Goal: Information Seeking & Learning: Learn about a topic

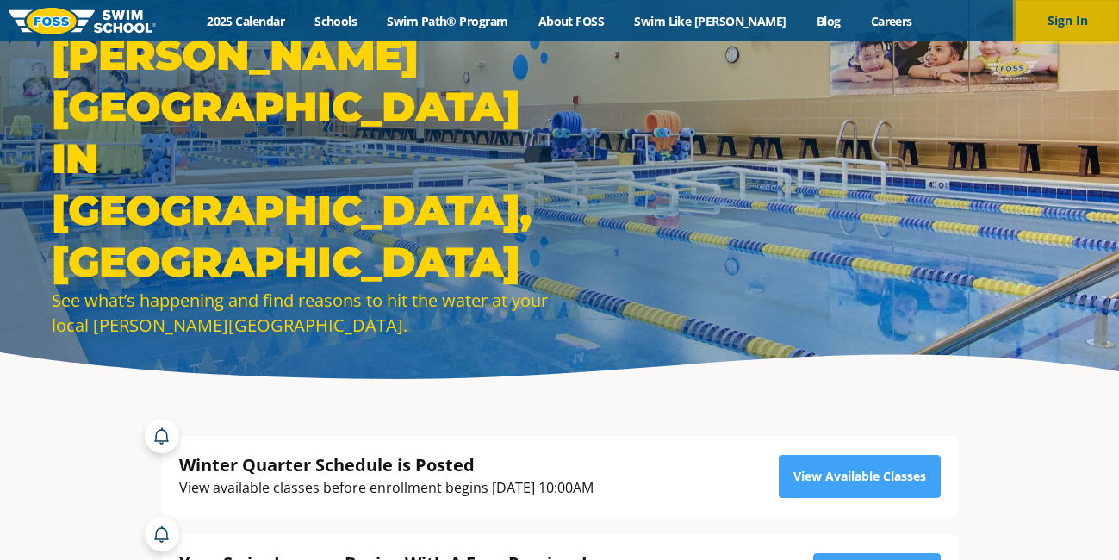
click at [1025, 17] on button "Sign In" at bounding box center [1066, 20] width 103 height 41
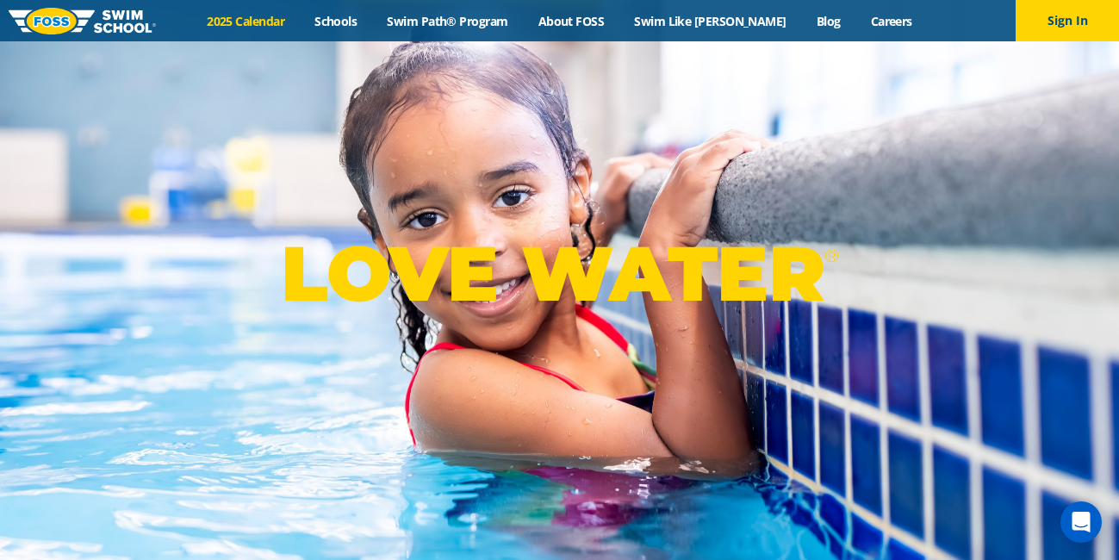
click at [256, 20] on link "2025 Calendar" at bounding box center [246, 21] width 108 height 16
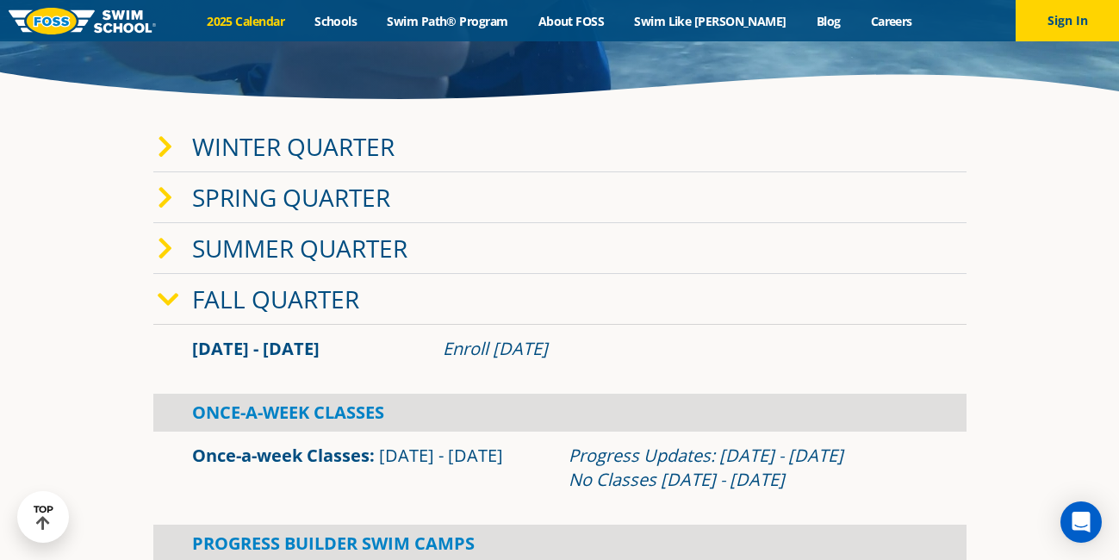
scroll to position [287, 0]
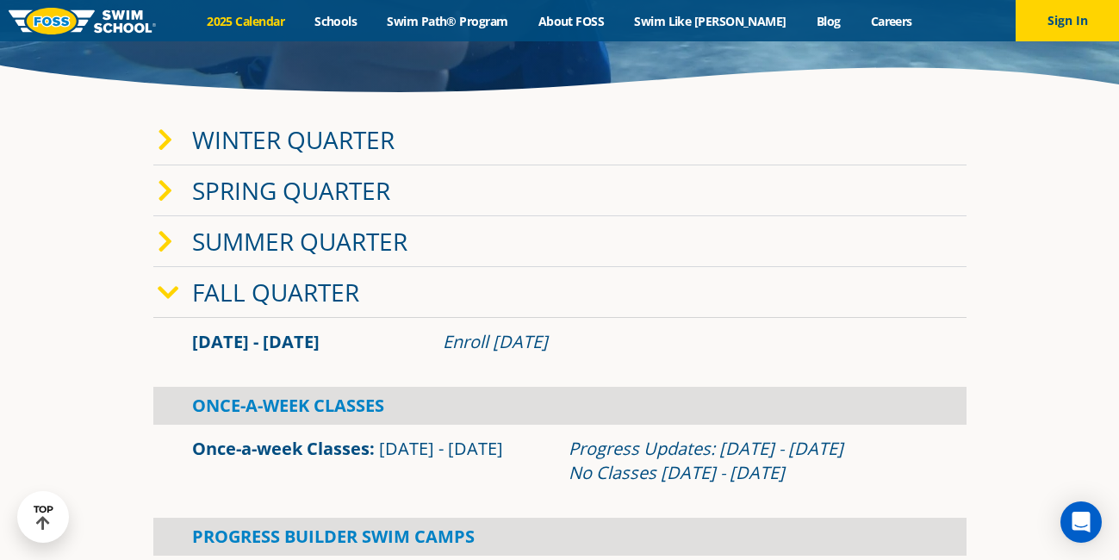
click at [332, 145] on link "Winter Quarter" at bounding box center [293, 139] width 202 height 33
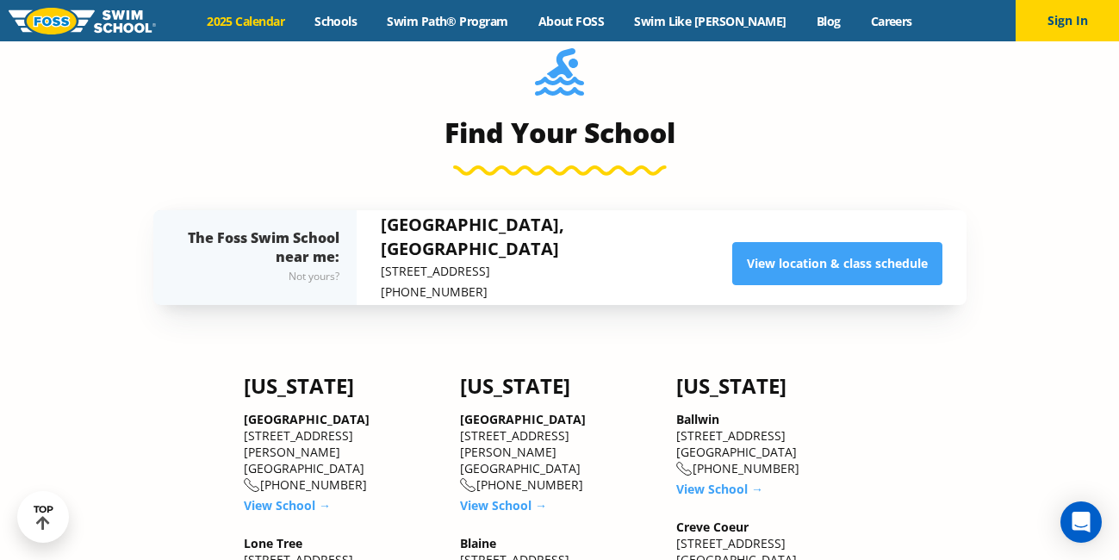
scroll to position [1556, 0]
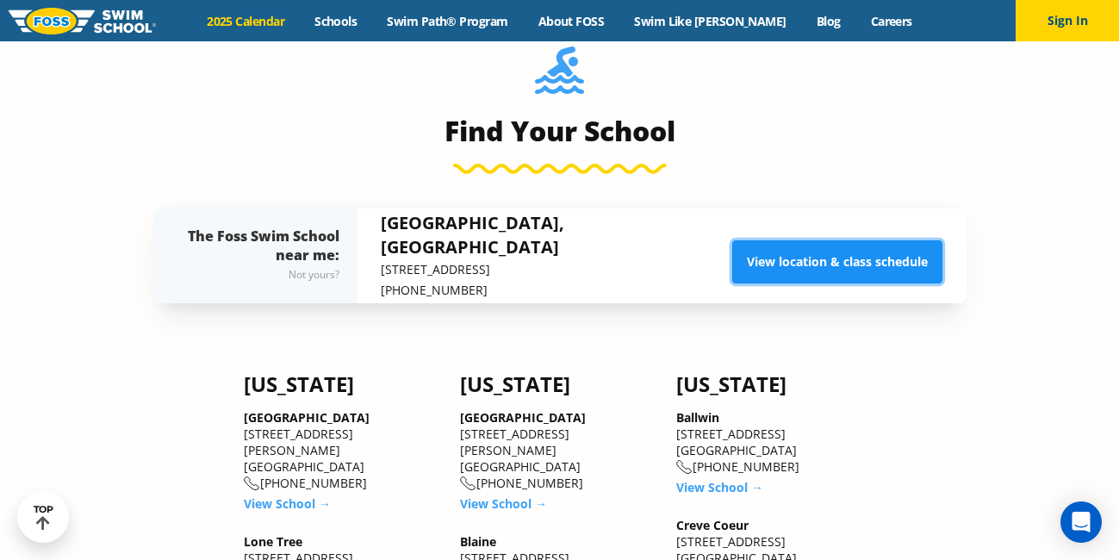
click at [749, 255] on link "View location & class schedule" at bounding box center [837, 261] width 210 height 43
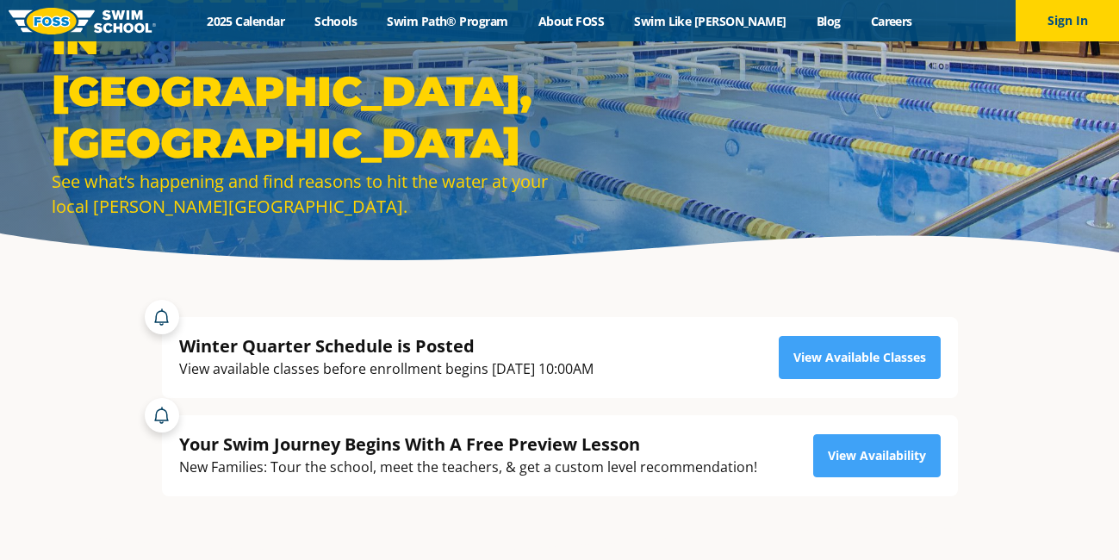
scroll to position [120, 0]
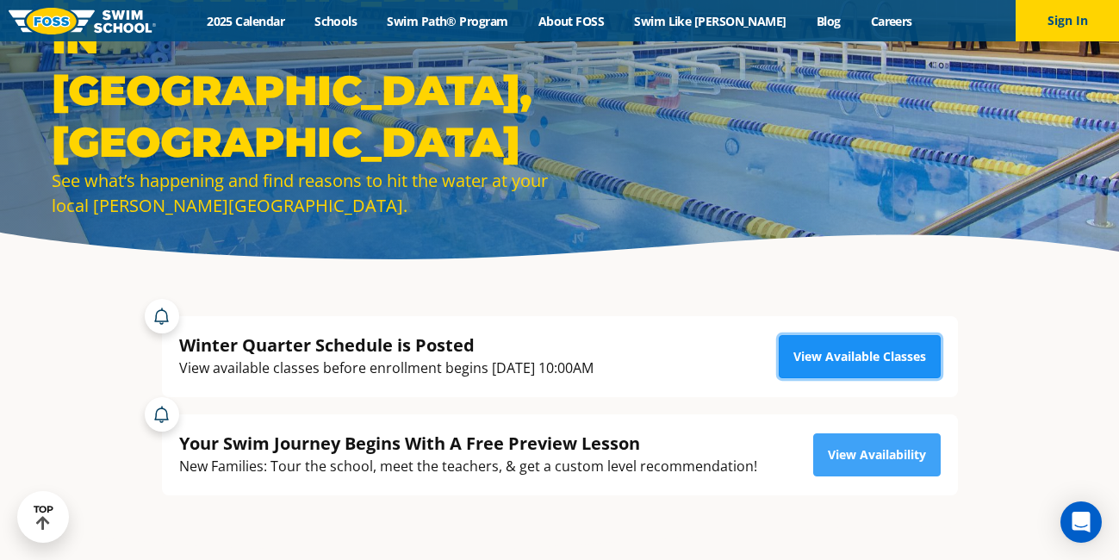
click at [851, 363] on link "View Available Classes" at bounding box center [859, 356] width 162 height 43
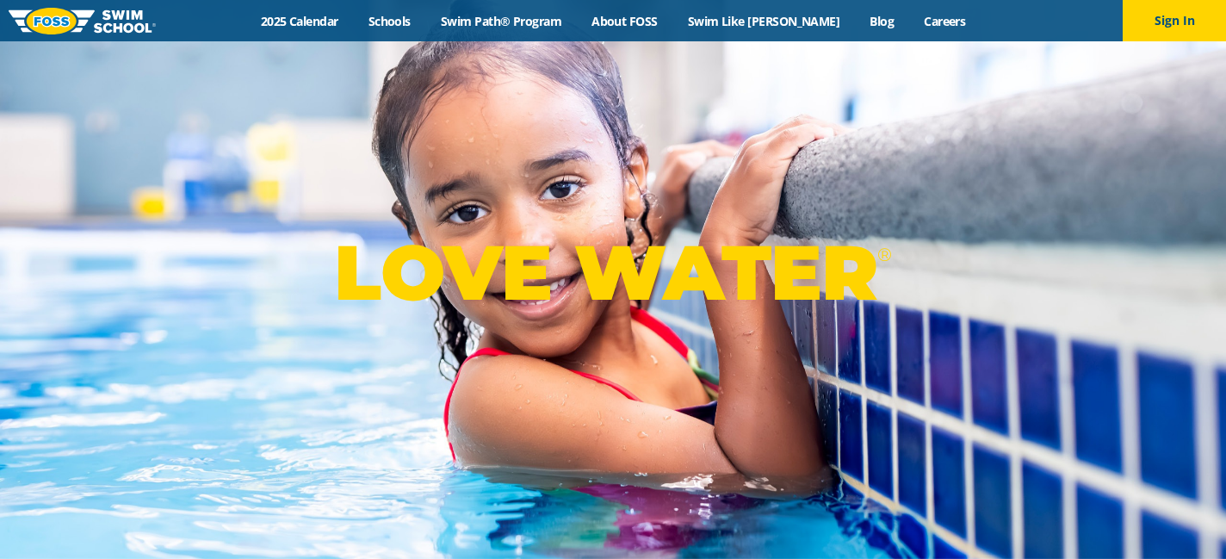
click at [493, 10] on div "Menu 2025 Calendar Schools Swim Path® Program About FOSS Swim Like Regan Blog C…" at bounding box center [613, 20] width 1226 height 41
click at [493, 18] on link "Swim Path® Program" at bounding box center [500, 21] width 151 height 16
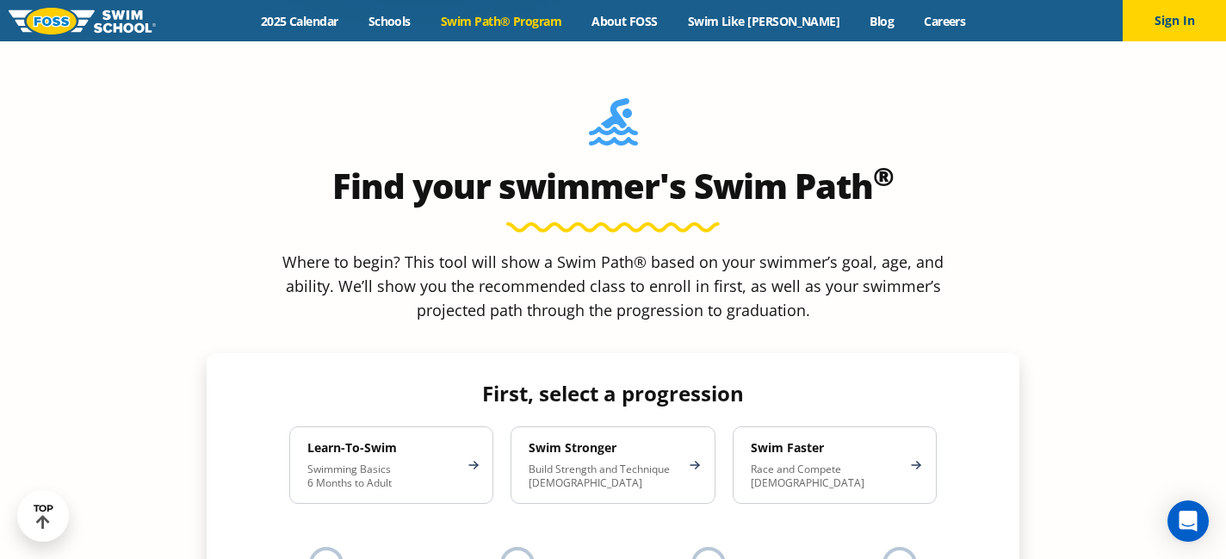
scroll to position [1464, 0]
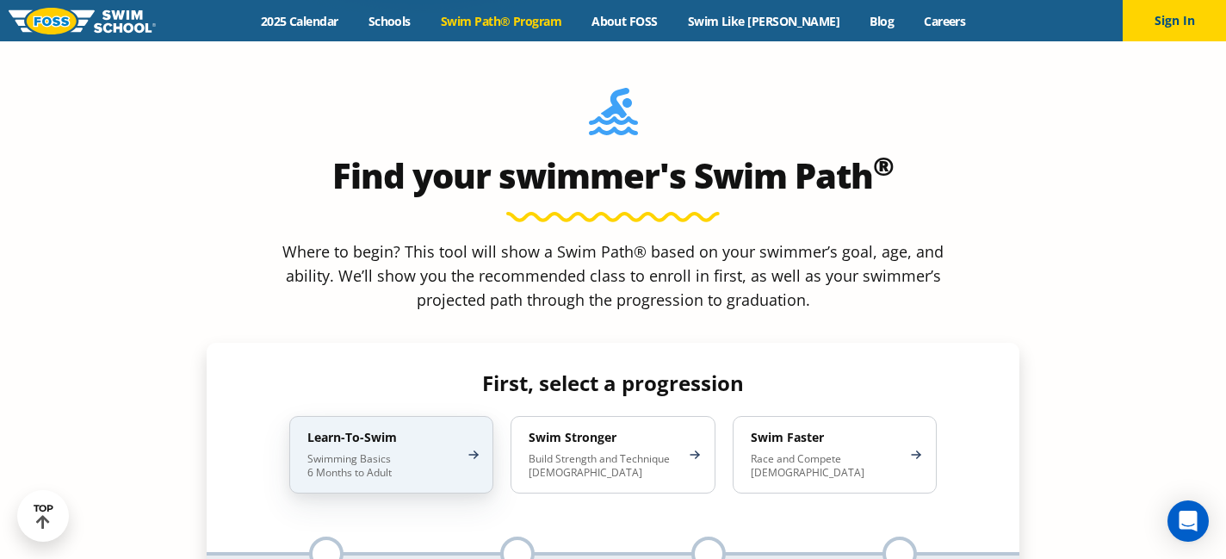
click at [488, 416] on div "Learn-To-Swim Swimming Basics 6 Months to Adult" at bounding box center [391, 455] width 204 height 78
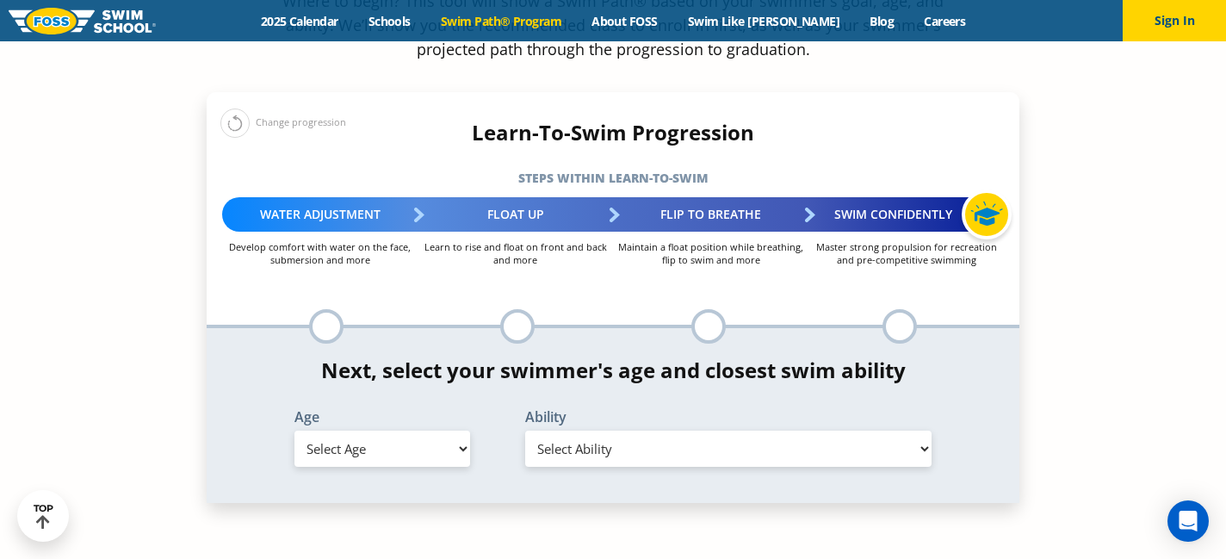
scroll to position [1732, 0]
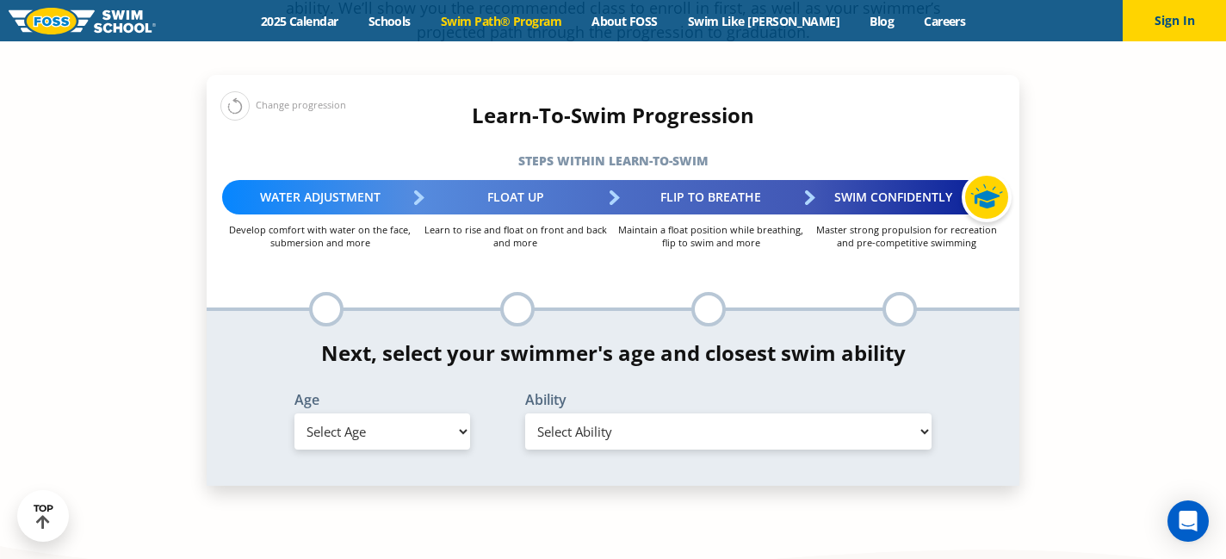
click at [437, 413] on select "Select Age [DEMOGRAPHIC_DATA] months - 1 year 1 year 2 years 3 years 4 years 5 …" at bounding box center [383, 431] width 176 height 36
select select "3-years"
click at [295, 413] on select "Select Age [DEMOGRAPHIC_DATA] months - 1 year 1 year 2 years 3 years 4 years 5 …" at bounding box center [383, 431] width 176 height 36
click at [555, 413] on select "Select Ability First in-water experience When in the water, reliant on a life j…" at bounding box center [728, 431] width 406 height 36
click at [525, 413] on select "Select Ability First in-water experience When in the water, reliant on a life j…" at bounding box center [728, 431] width 406 height 36
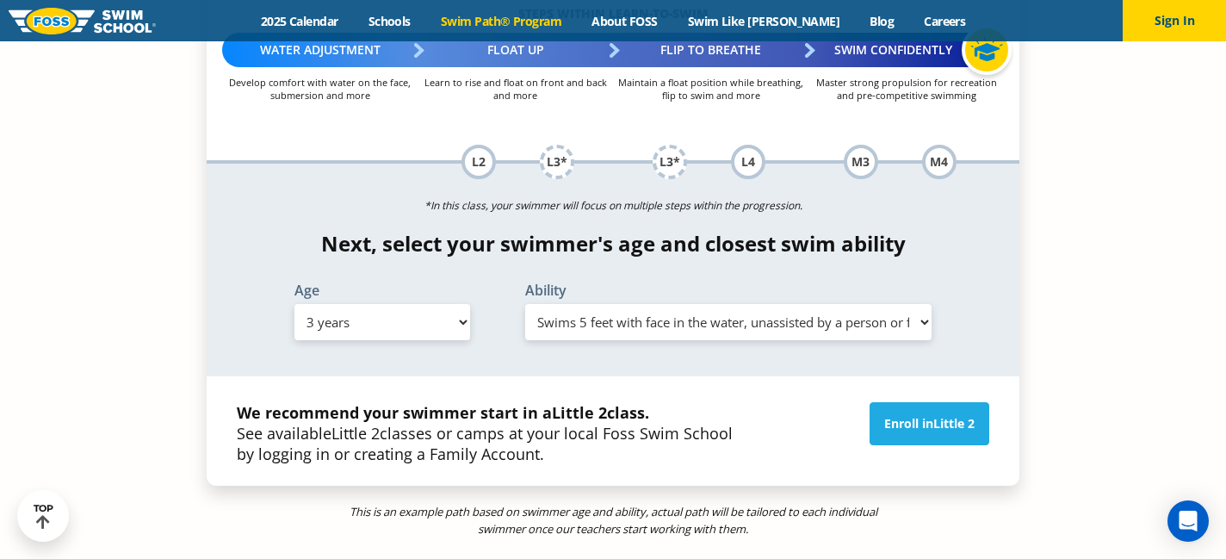
scroll to position [1883, 0]
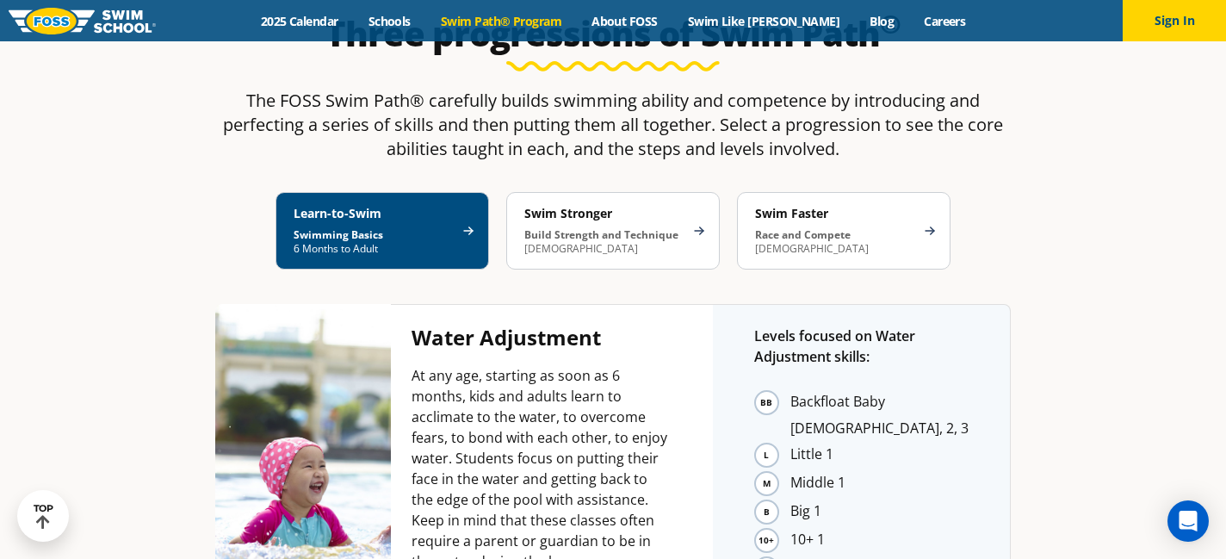
scroll to position [3165, 0]
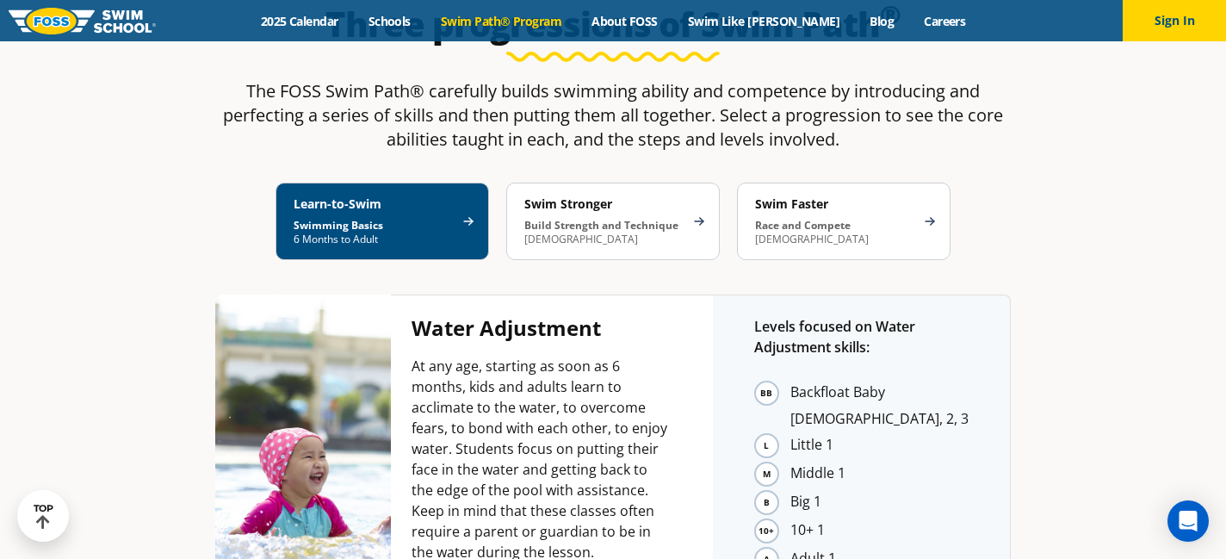
click at [791, 432] on li "Little 1" at bounding box center [880, 445] width 178 height 27
click at [791, 380] on li "Backfloat Baby [DEMOGRAPHIC_DATA], 2, 3" at bounding box center [880, 405] width 178 height 51
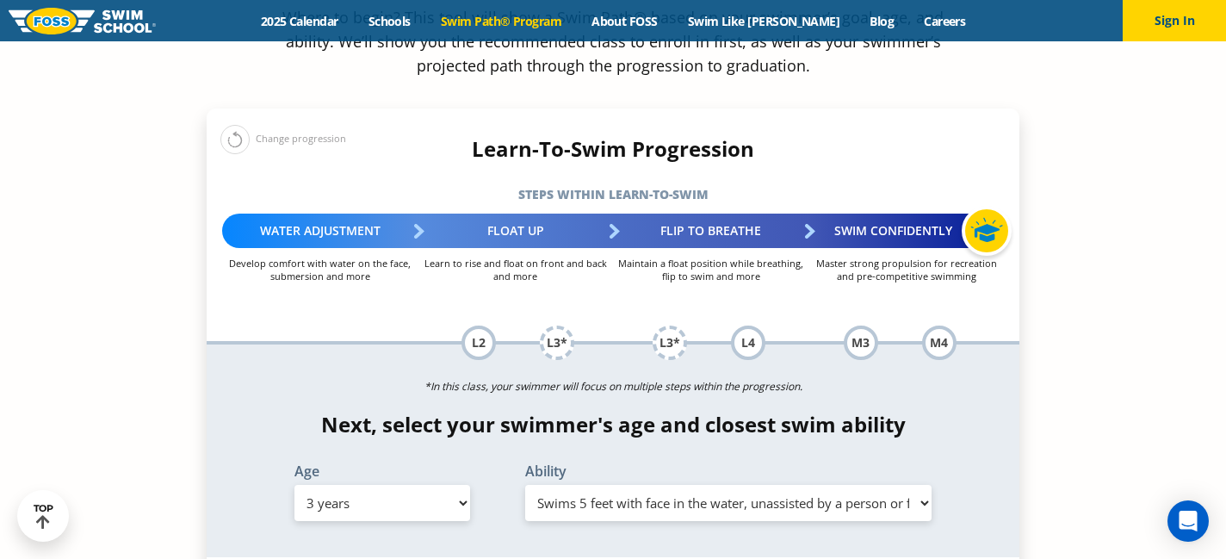
scroll to position [1778, 0]
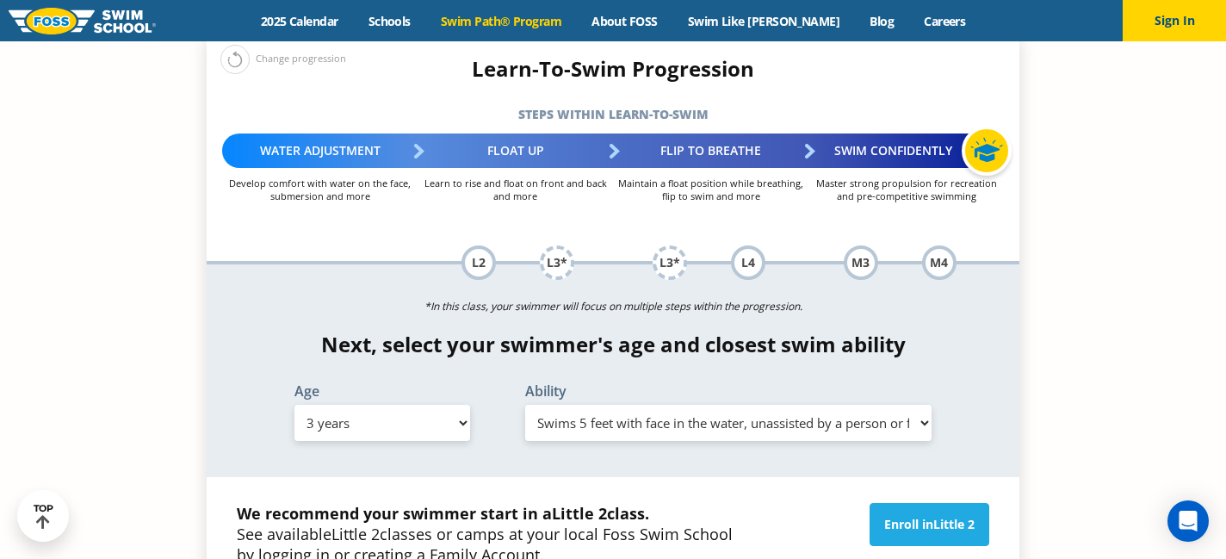
click at [567, 405] on select "Select Ability First in-water experience When in the water, reliant on a life j…" at bounding box center [728, 423] width 406 height 36
click at [525, 405] on select "Select Ability First in-water experience When in the water, reliant on a life j…" at bounding box center [728, 423] width 406 height 36
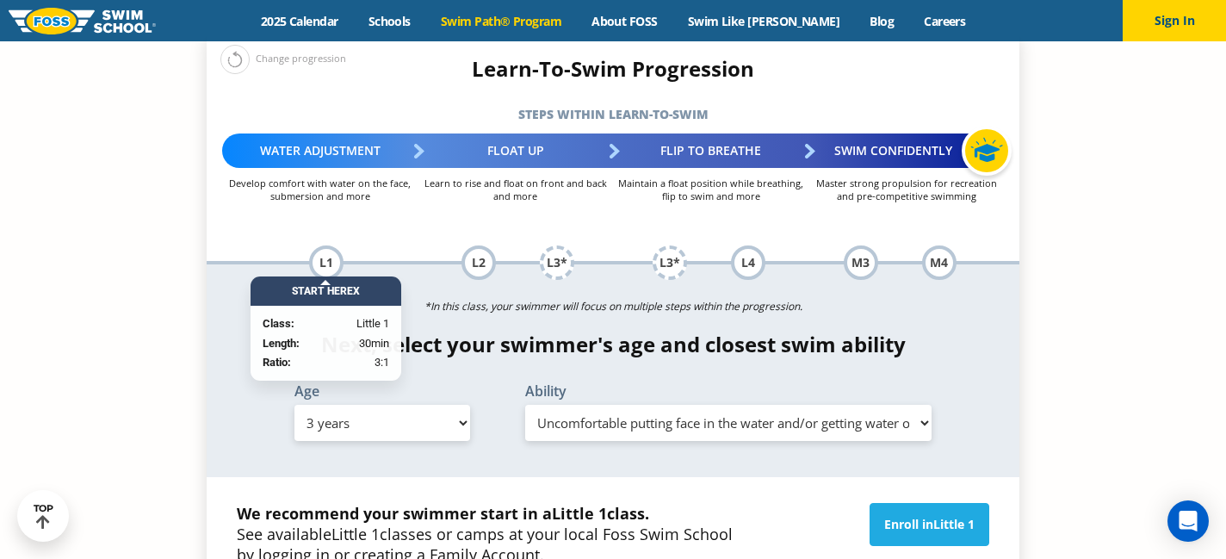
click at [542, 405] on select "Select Ability First in-water experience When in the water, reliant on a life j…" at bounding box center [728, 423] width 406 height 36
select select "3-years-when-in-the-water-reliant-on-a-life-jacket-or-floatation-device"
click at [525, 405] on select "Select Ability First in-water experience When in the water, reliant on a life j…" at bounding box center [728, 423] width 406 height 36
click at [544, 405] on select "Select Ability First in-water experience When in the water, reliant on a life j…" at bounding box center [728, 423] width 406 height 36
click at [450, 405] on select "Select Age [DEMOGRAPHIC_DATA] months - 1 year 1 year 2 years 3 years 4 years 5 …" at bounding box center [383, 423] width 176 height 36
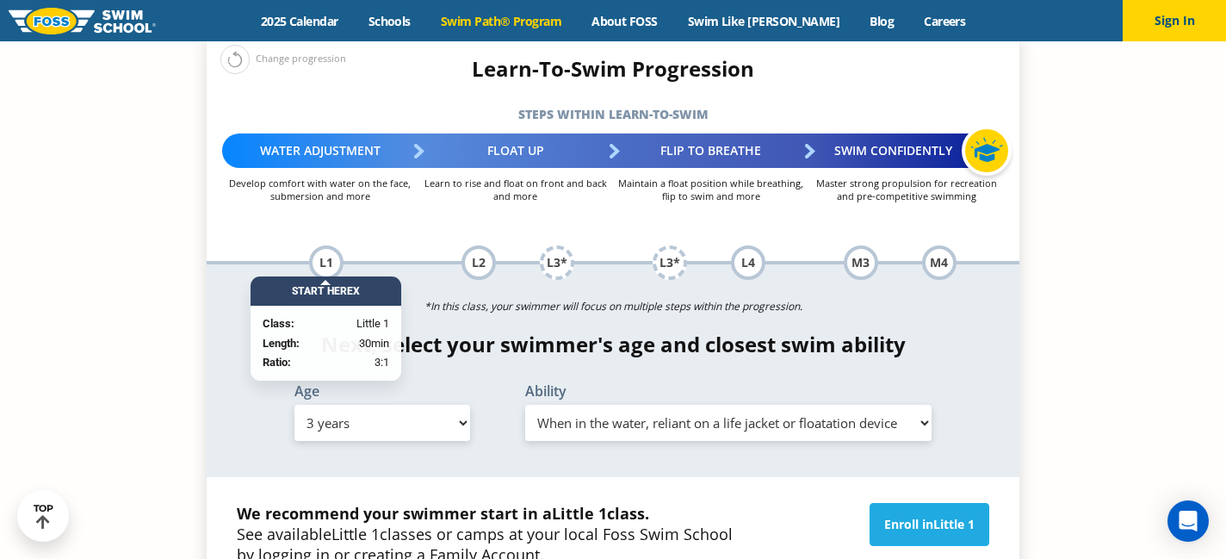
select select "1-year"
click at [295, 405] on select "Select Age [DEMOGRAPHIC_DATA] months - 1 year 1 year 2 years 3 years 4 years 5 …" at bounding box center [383, 423] width 176 height 36
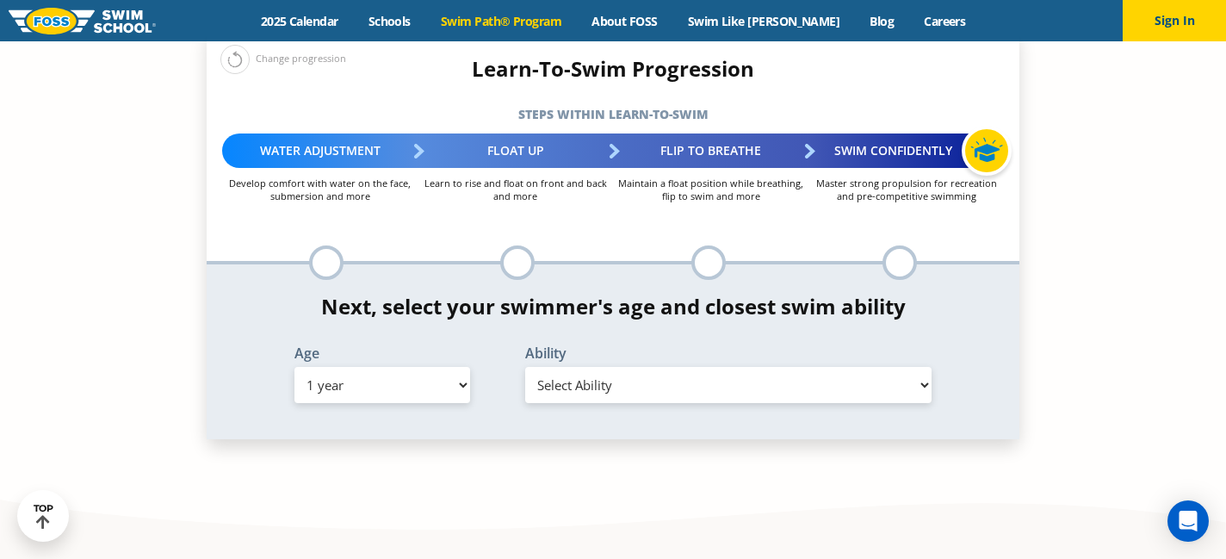
click at [625, 367] on select "Select Ability First in-water experience Comfortable with water poured over the…" at bounding box center [728, 385] width 406 height 36
click at [525, 367] on select "Select Ability First in-water experience Comfortable with water poured over the…" at bounding box center [728, 385] width 406 height 36
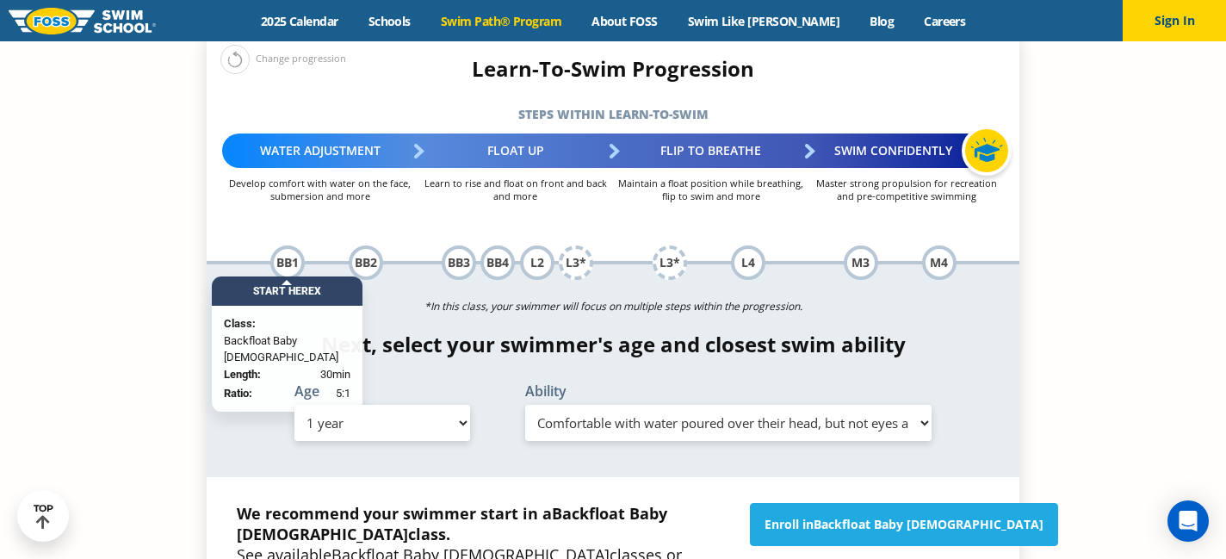
click at [687, 405] on select "Select Ability First in-water experience Comfortable with water poured over the…" at bounding box center [728, 423] width 406 height 36
select select "1-year-comfortable-with-water-poured-over-face-eyes-and-ears-and-with-ears-in-w…"
click at [525, 405] on select "Select Ability First in-water experience Comfortable with water poured over the…" at bounding box center [728, 423] width 406 height 36
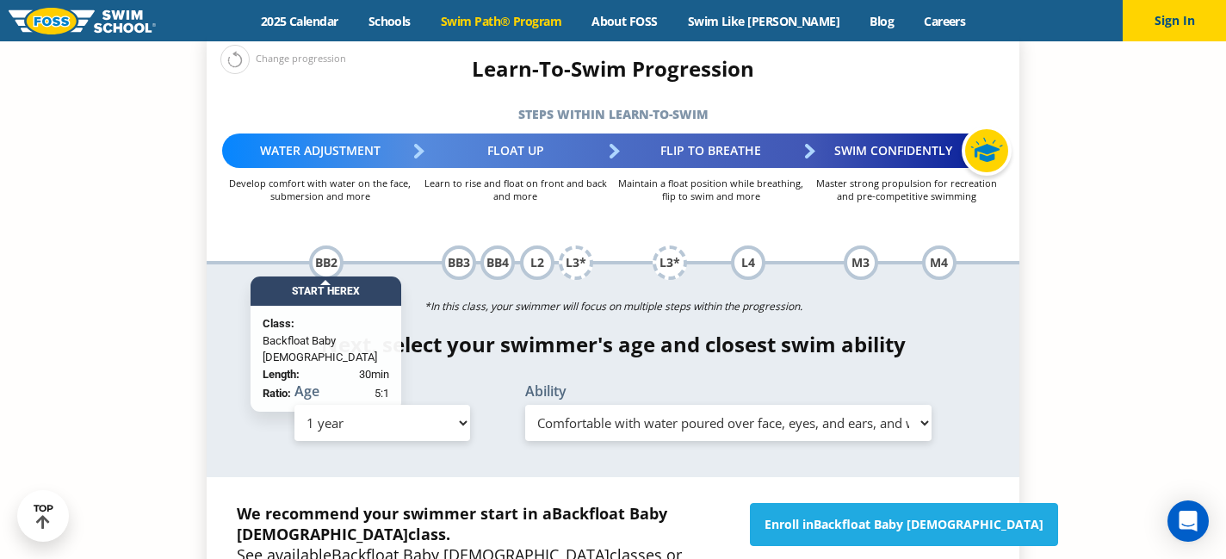
click at [685, 405] on select "Select Ability First in-water experience Comfortable with water poured over the…" at bounding box center [728, 423] width 406 height 36
